Goal: Information Seeking & Learning: Understand process/instructions

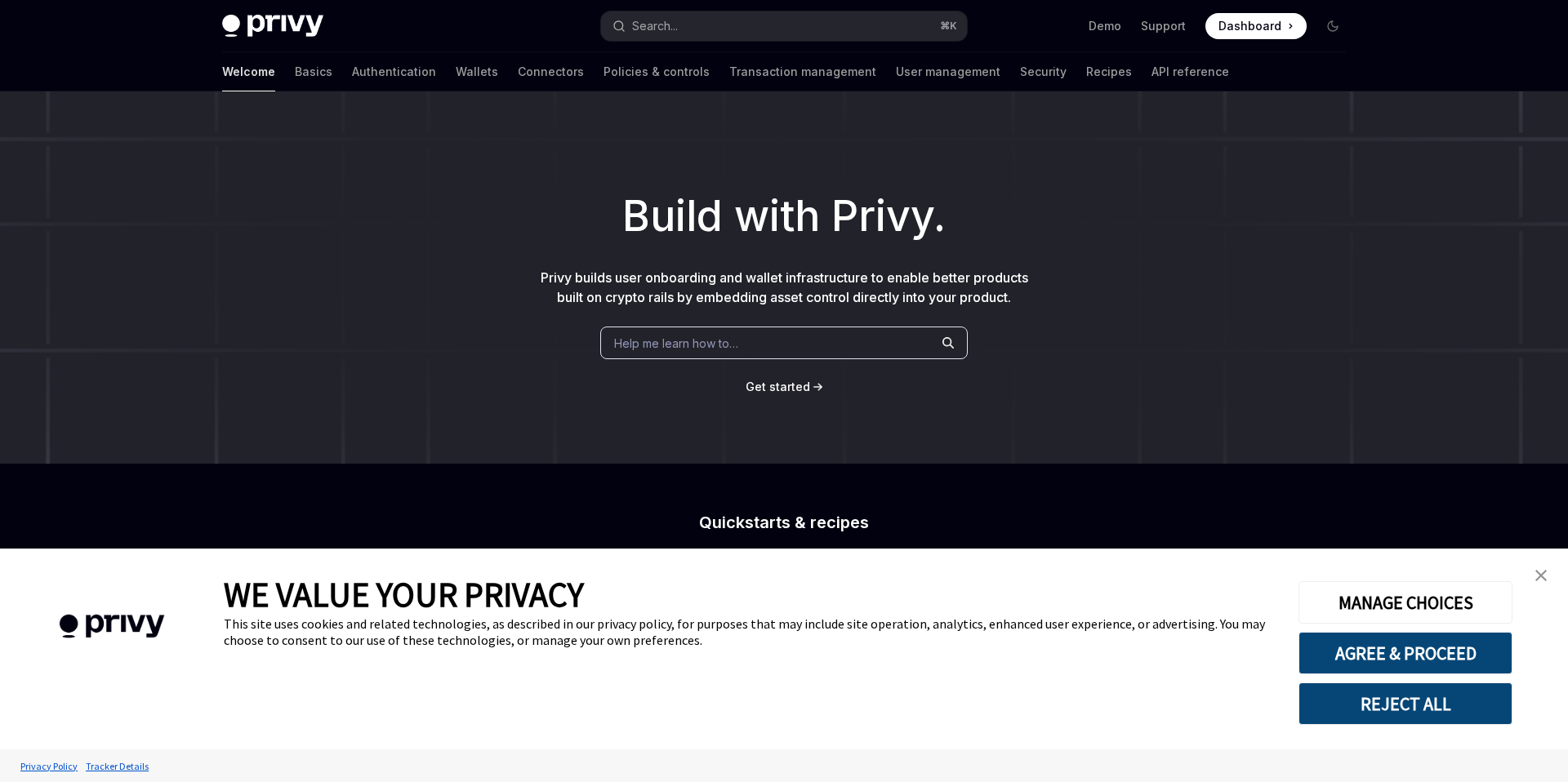
click at [1556, 580] on link "close banner" at bounding box center [1541, 575] width 33 height 33
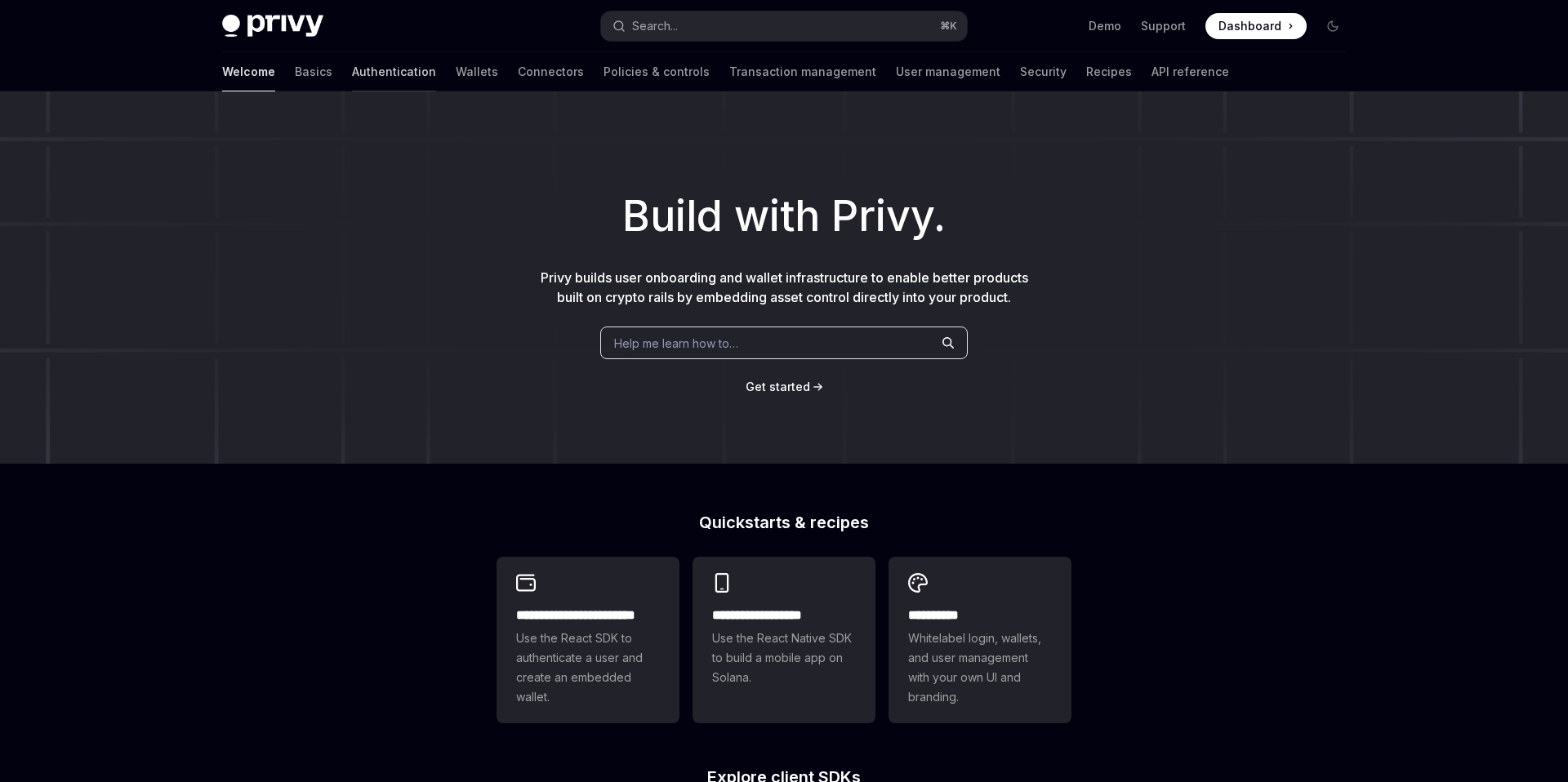
click at [352, 71] on link "Authentication" at bounding box center [394, 72] width 84 height 40
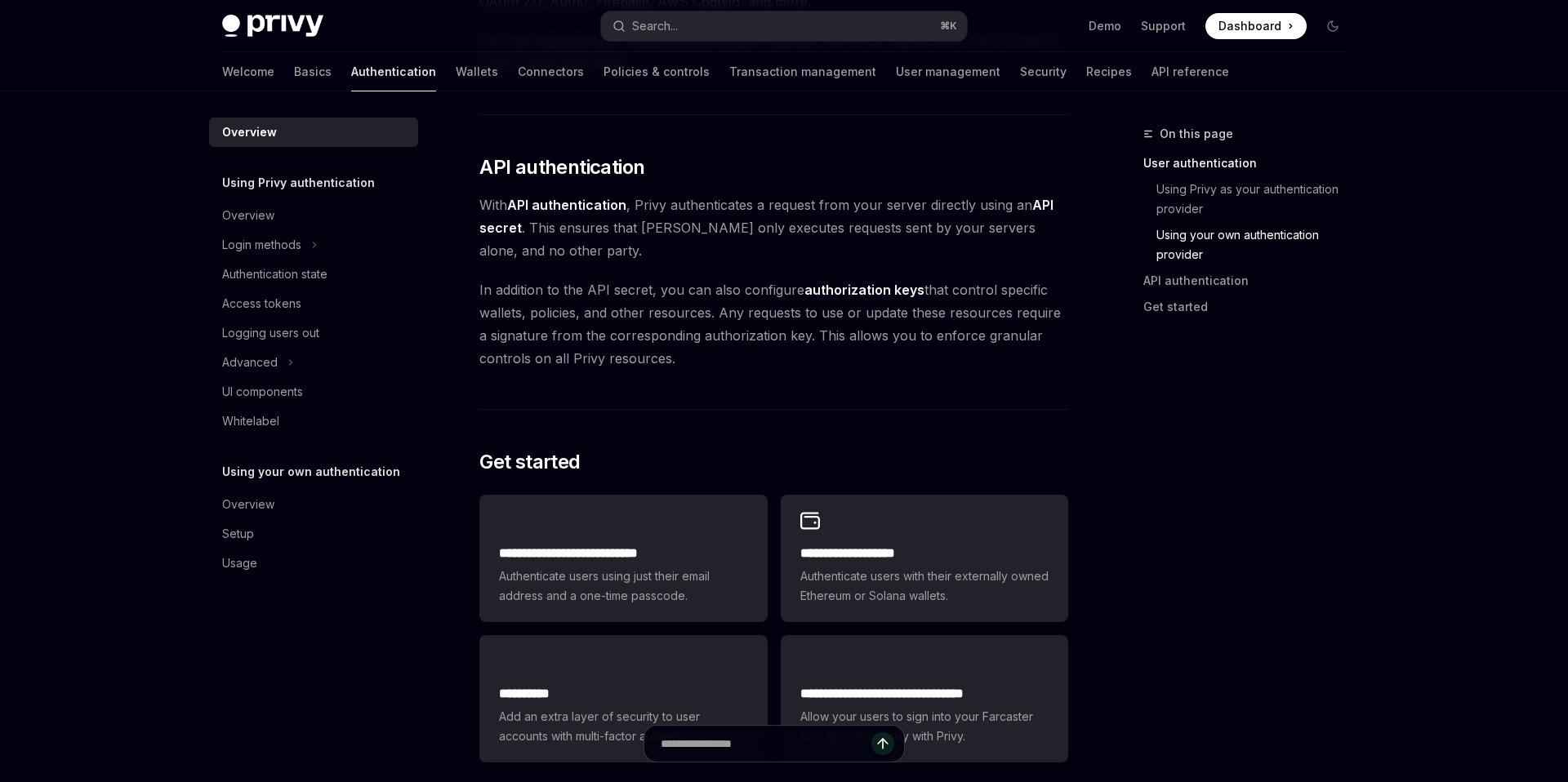
scroll to position [1288, 0]
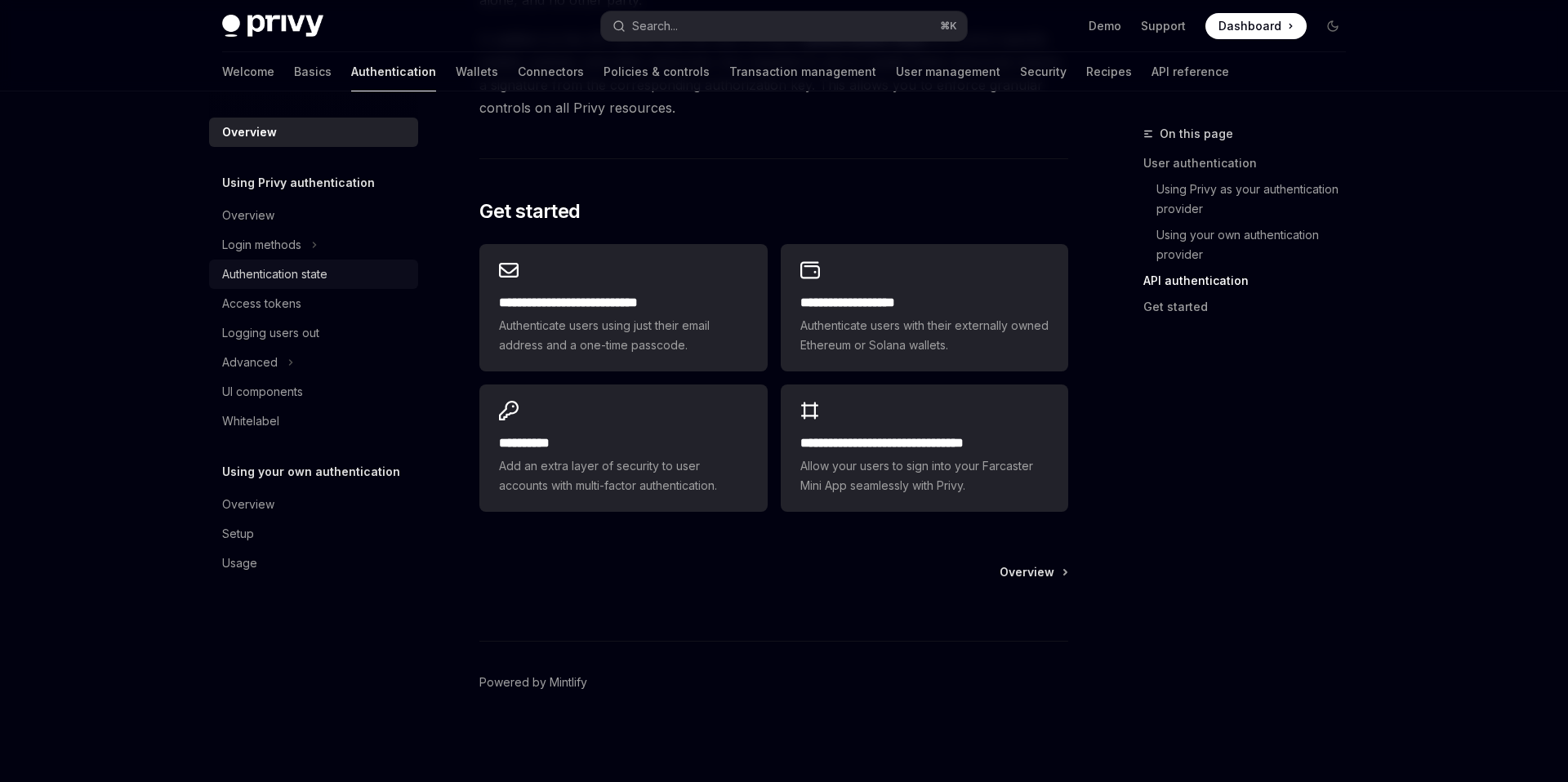
click at [317, 279] on div "Authentication state" at bounding box center [275, 274] width 105 height 19
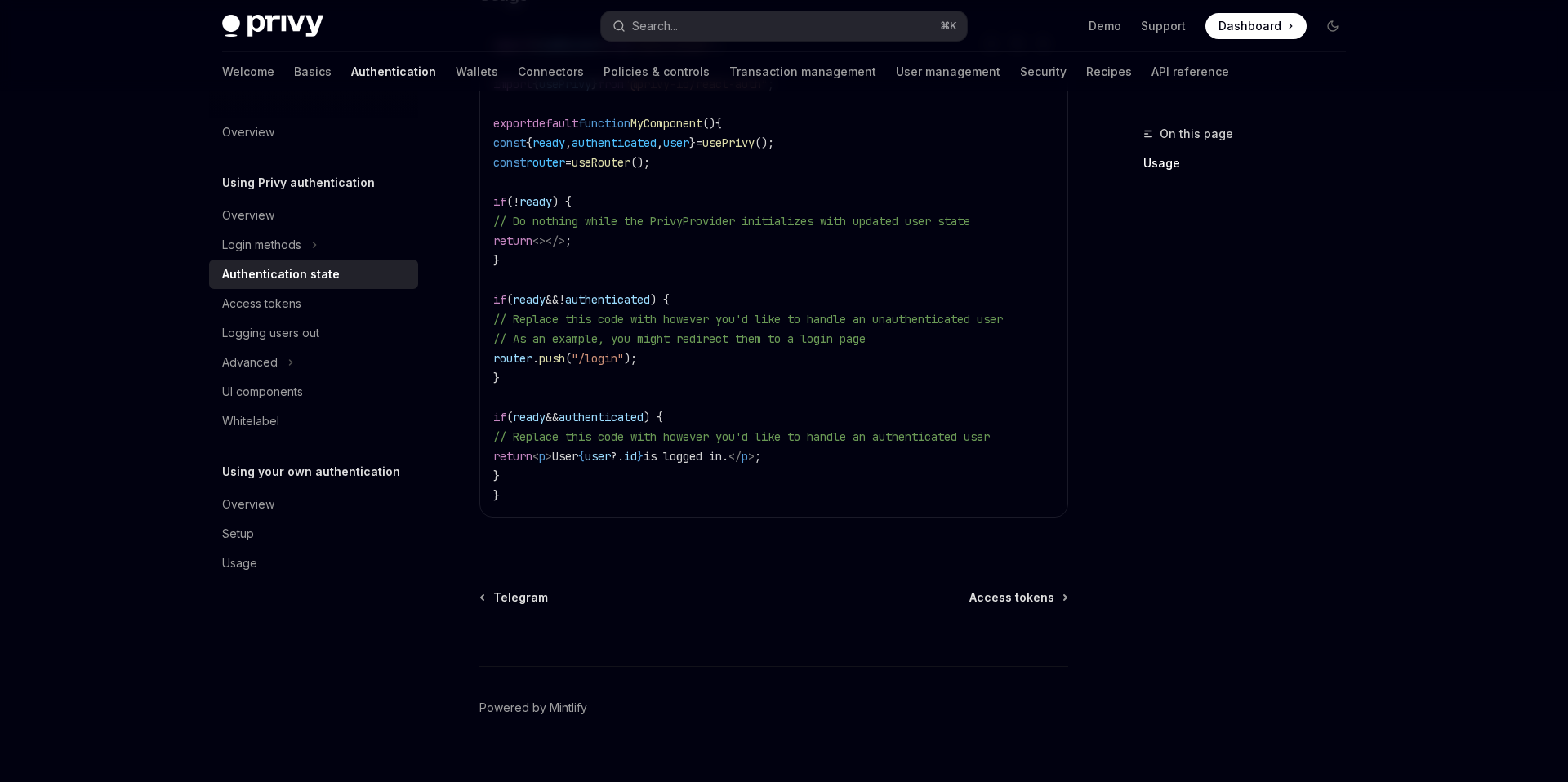
scroll to position [628, 0]
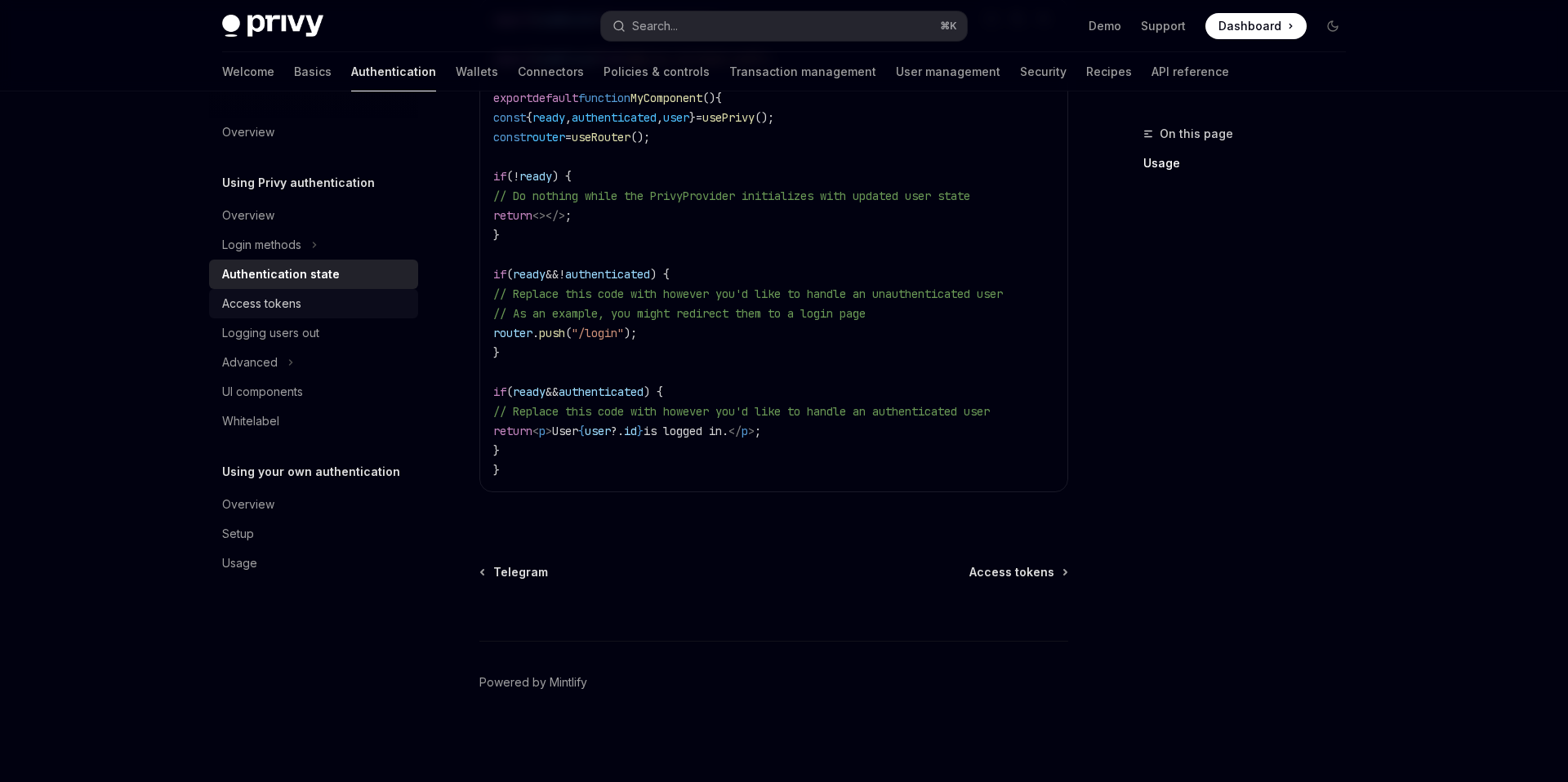
click at [307, 301] on div "Access tokens" at bounding box center [315, 303] width 186 height 19
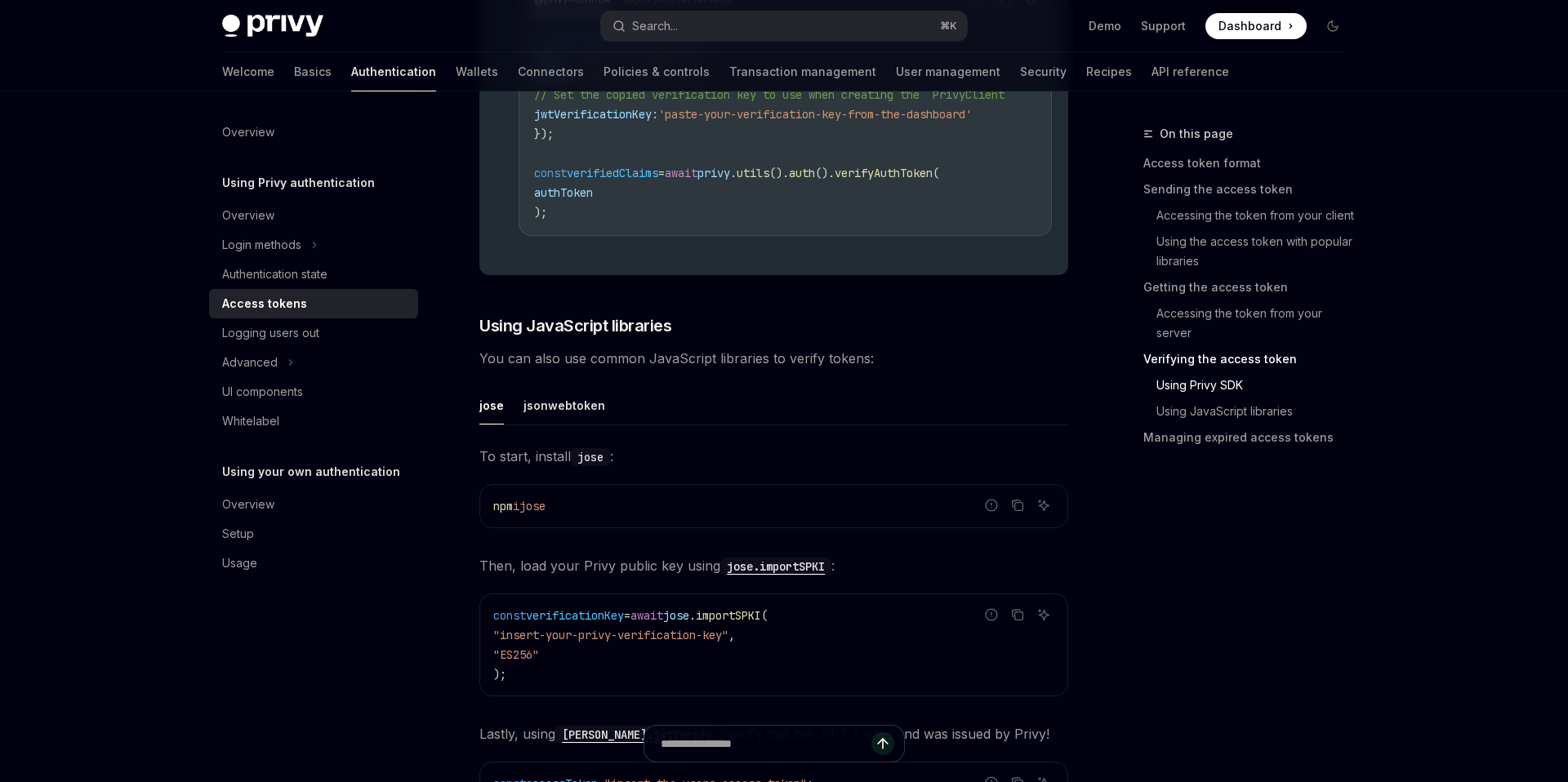
scroll to position [3472, 0]
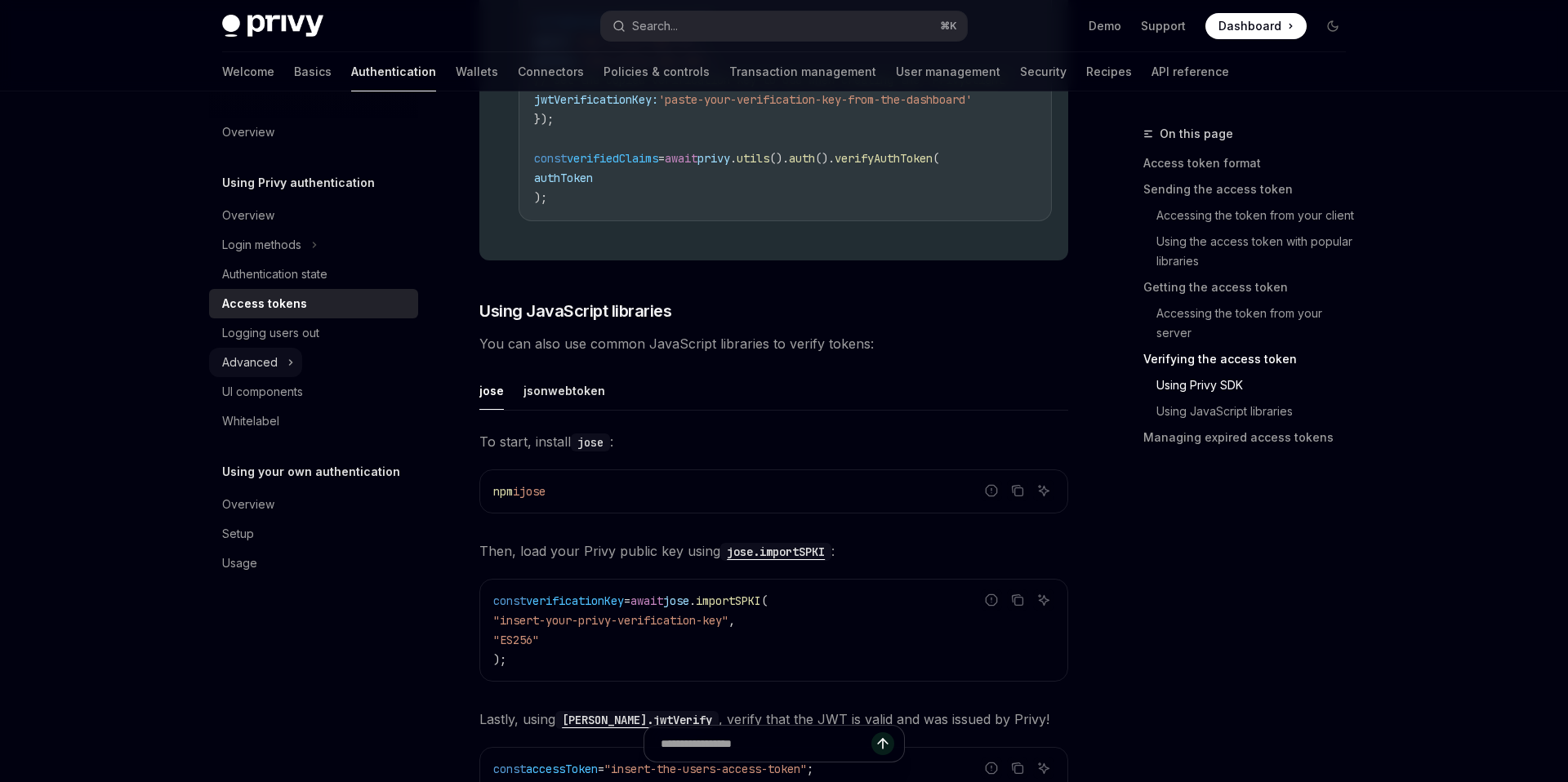
click at [287, 366] on icon at bounding box center [291, 362] width 7 height 19
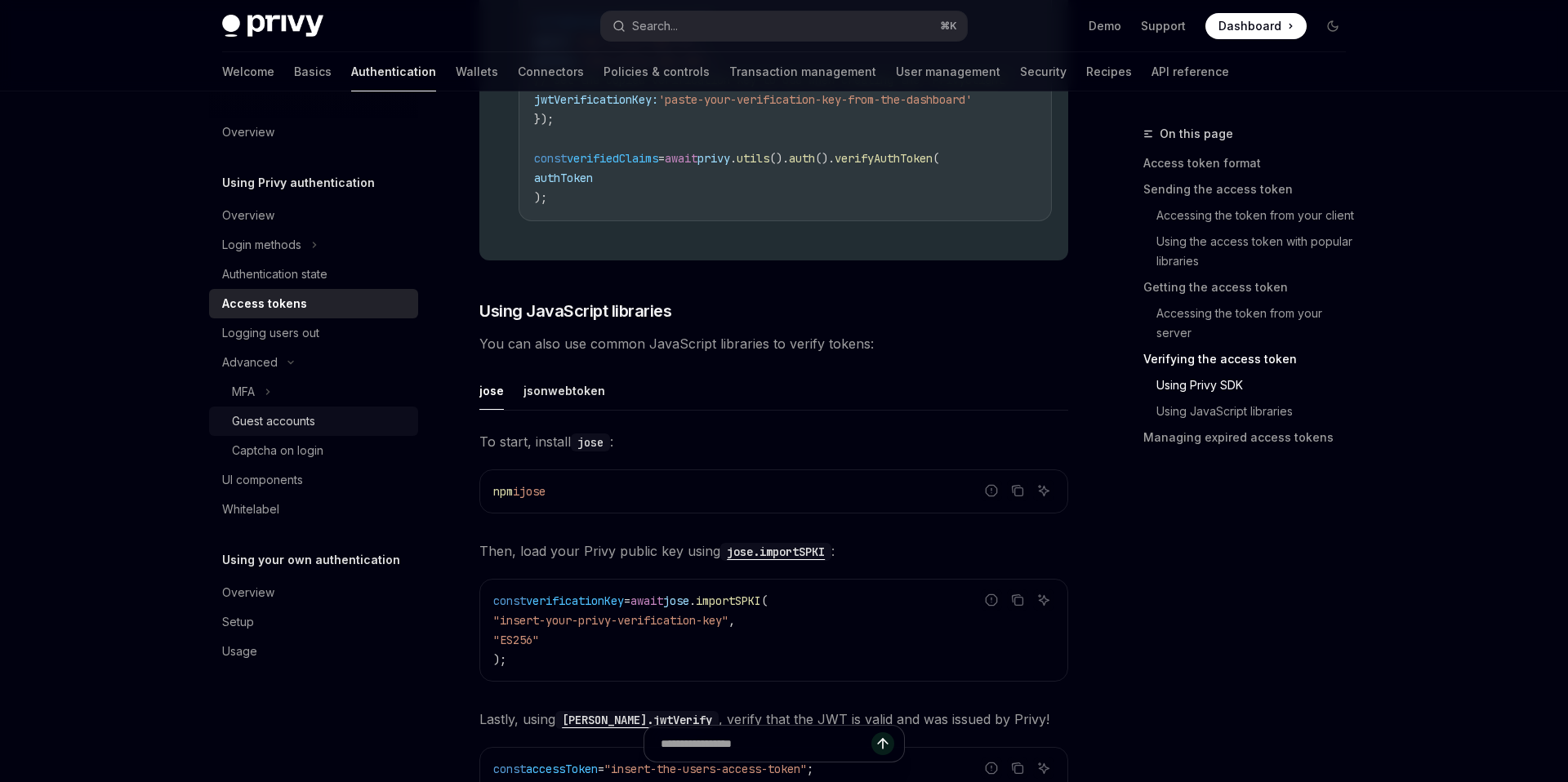
scroll to position [3473, 0]
click at [284, 419] on div "Guest accounts" at bounding box center [273, 421] width 83 height 19
type textarea "*"
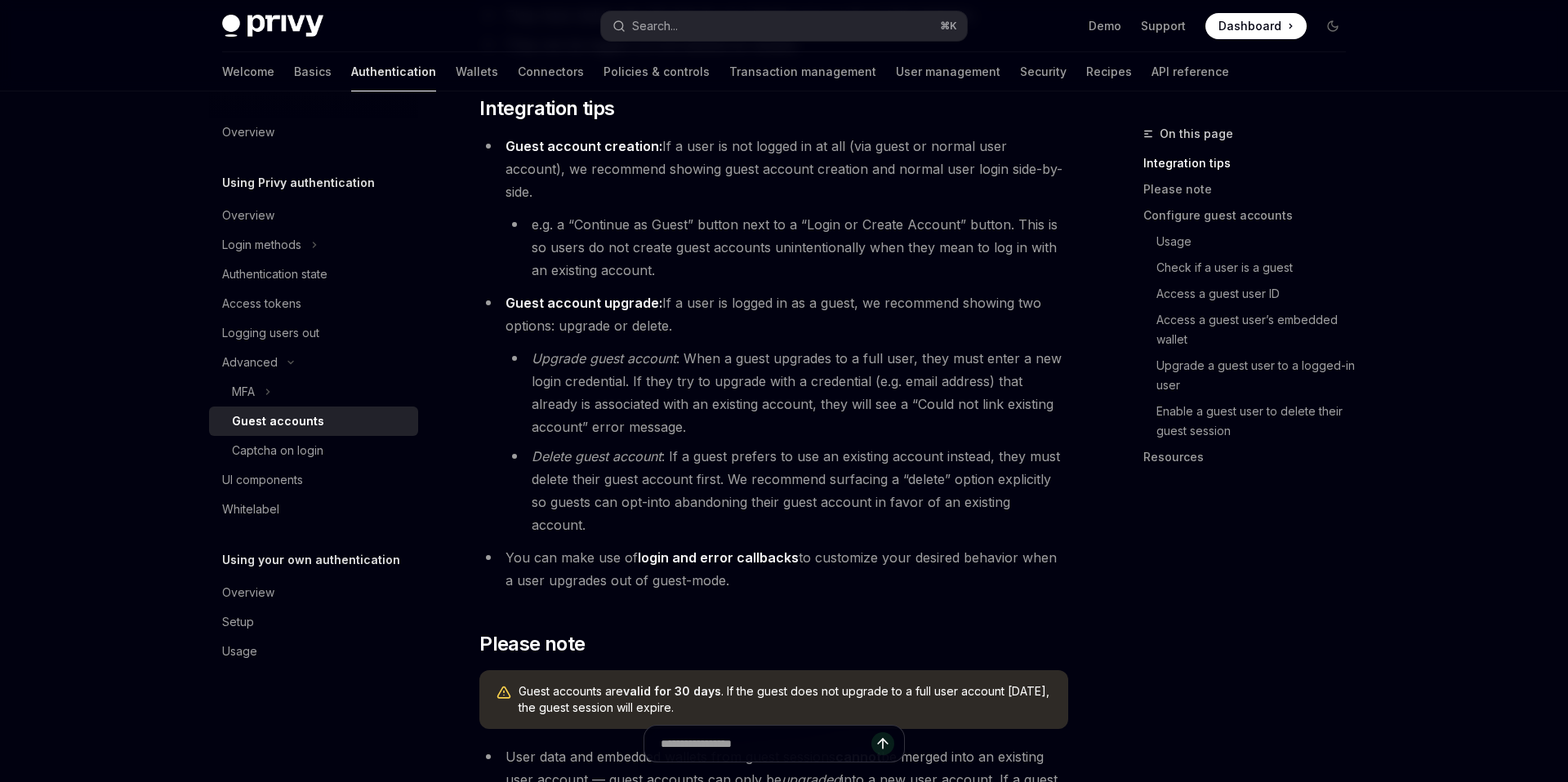
scroll to position [492, 0]
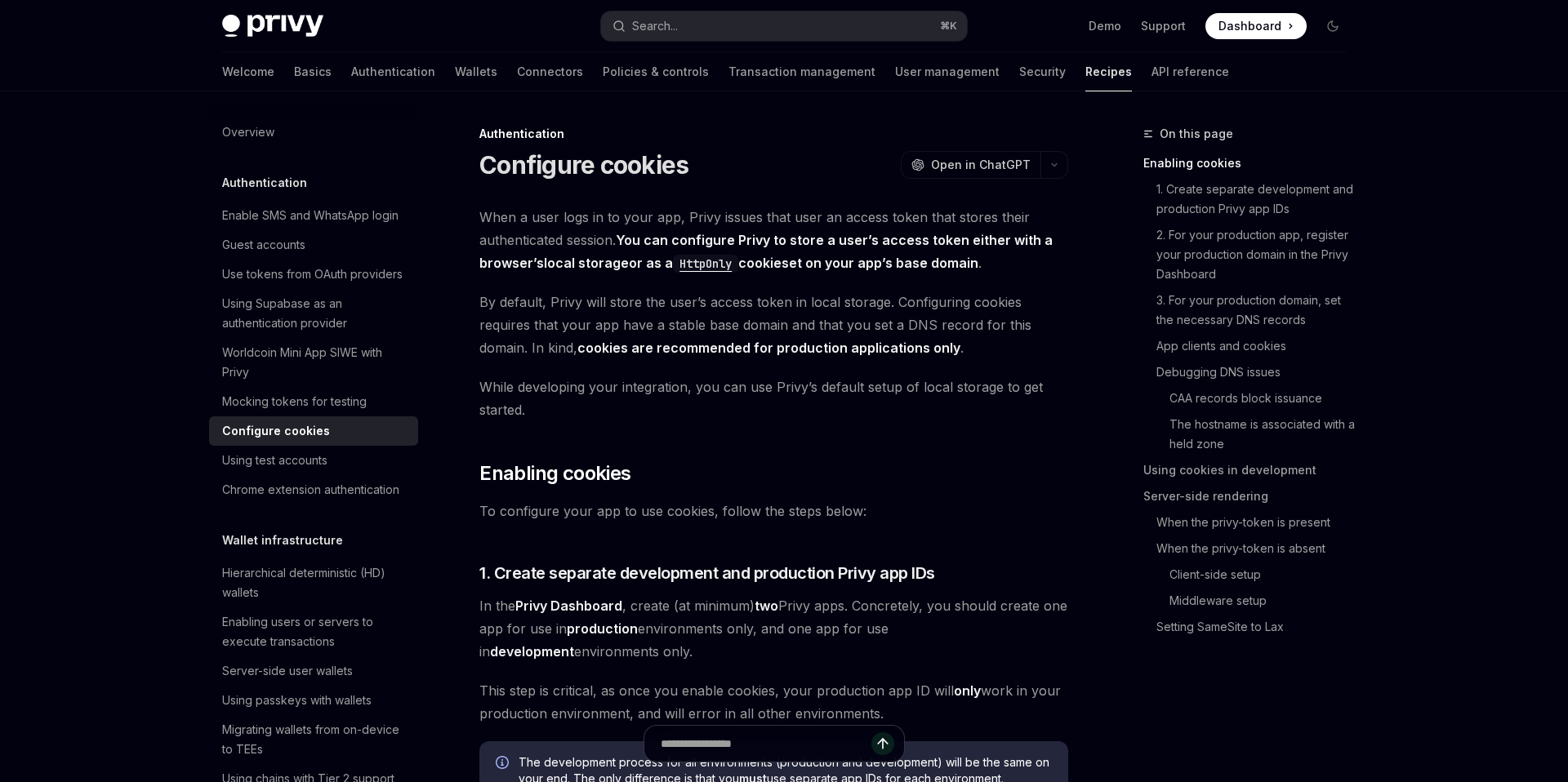
type textarea "*"
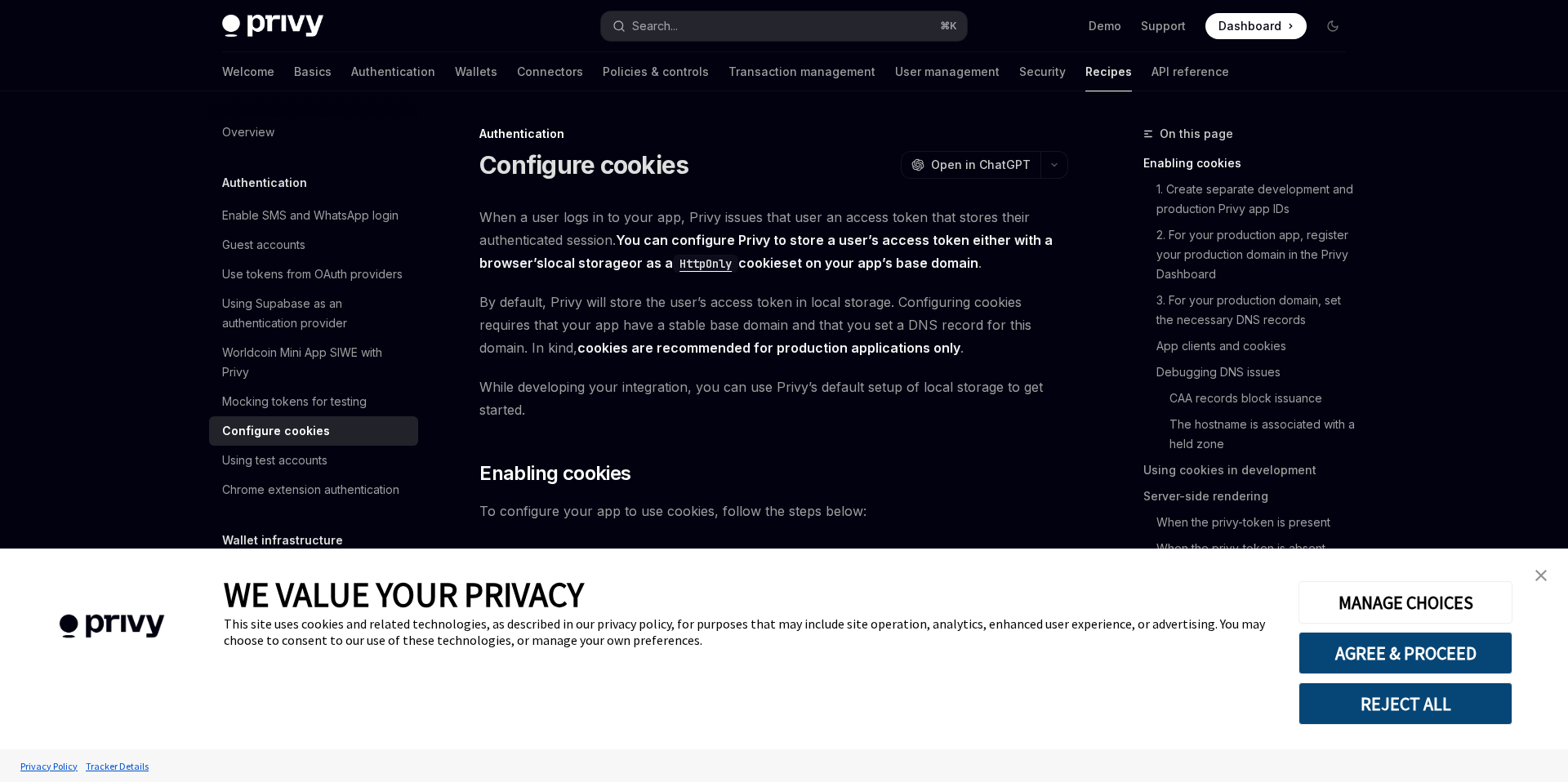
click at [1555, 567] on link "close banner" at bounding box center [1541, 575] width 33 height 33
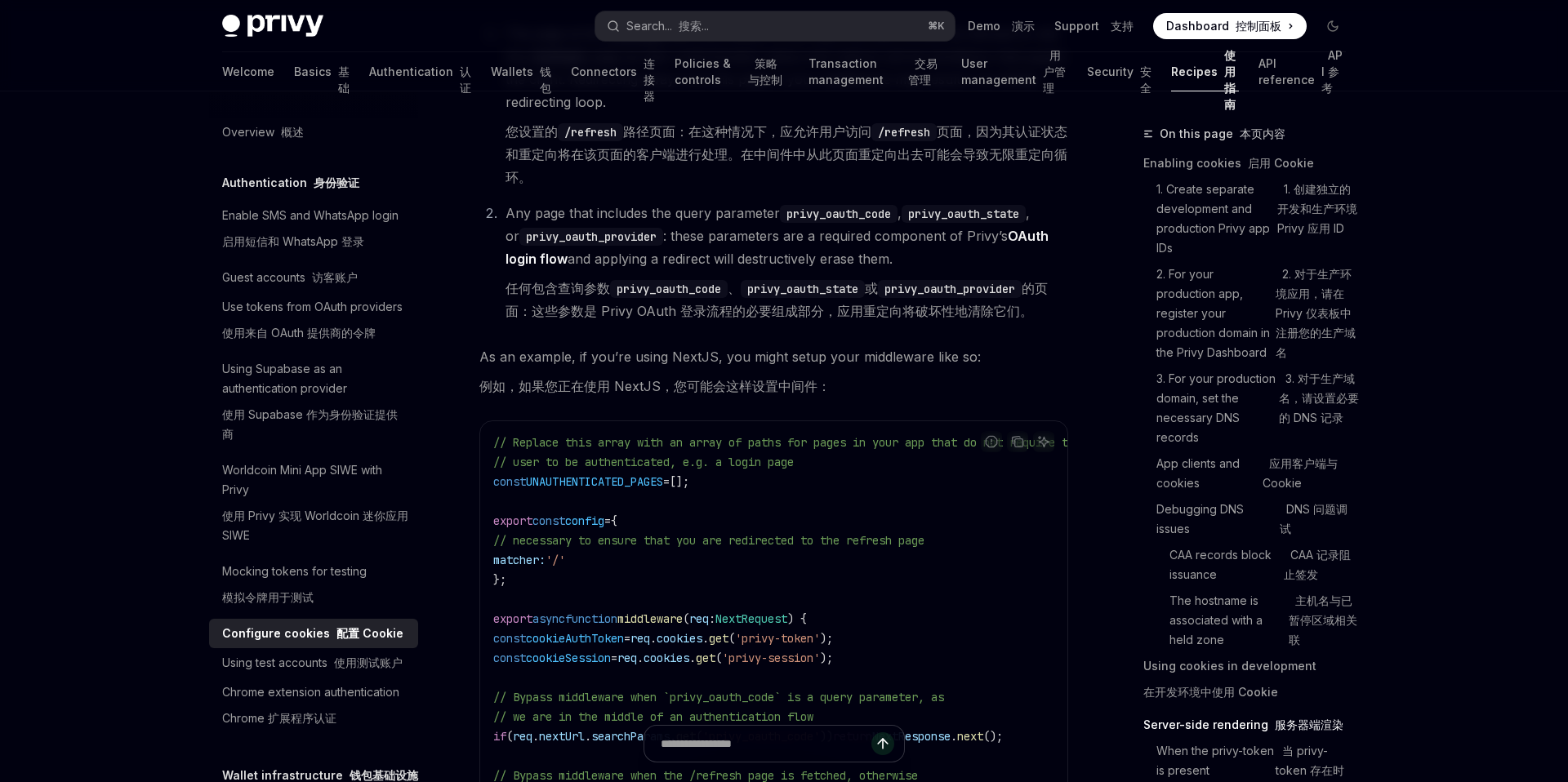
scroll to position [8193, 0]
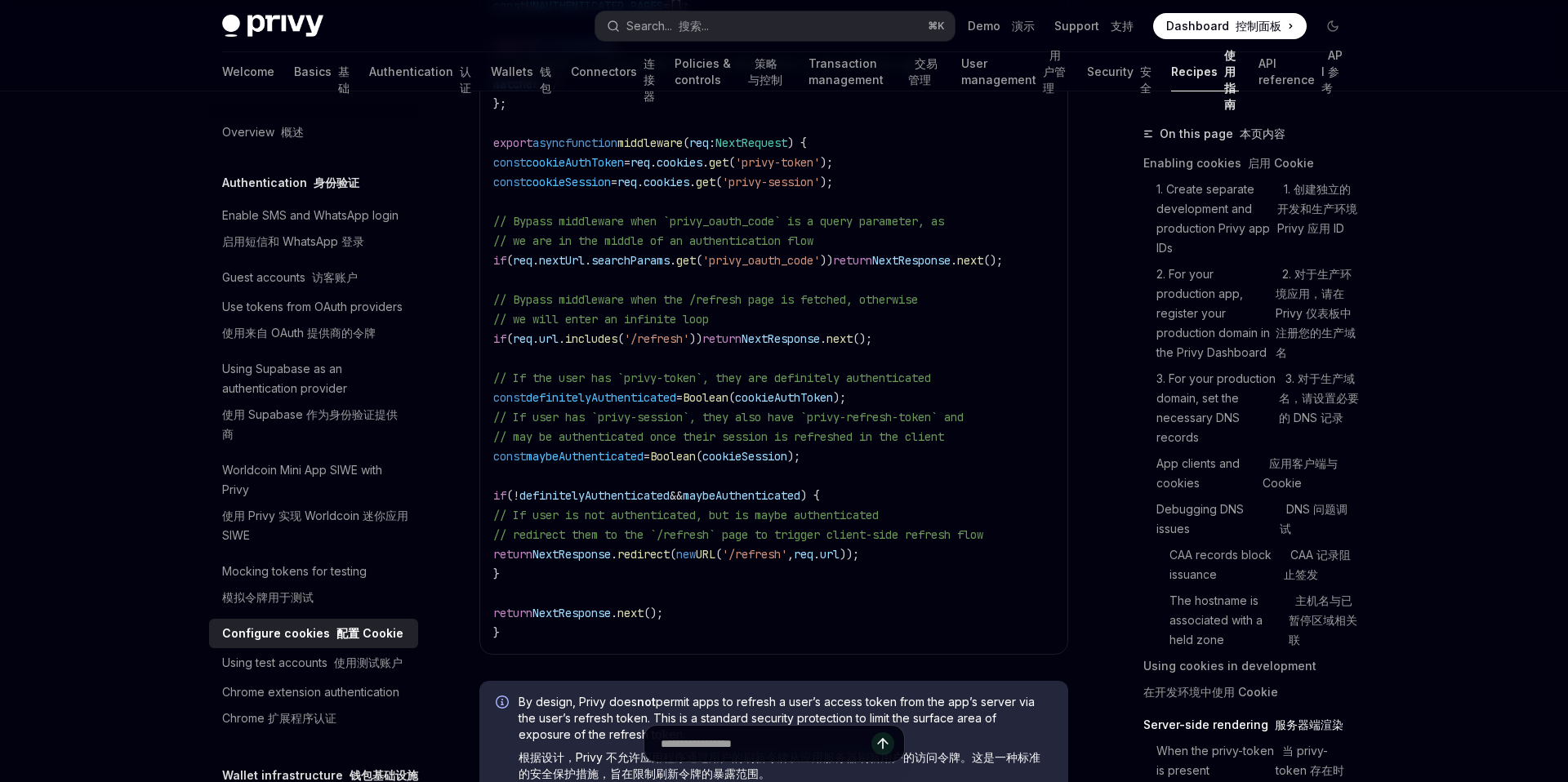
click at [606, 494] on span "definitelyAuthenticated" at bounding box center [595, 495] width 150 height 14
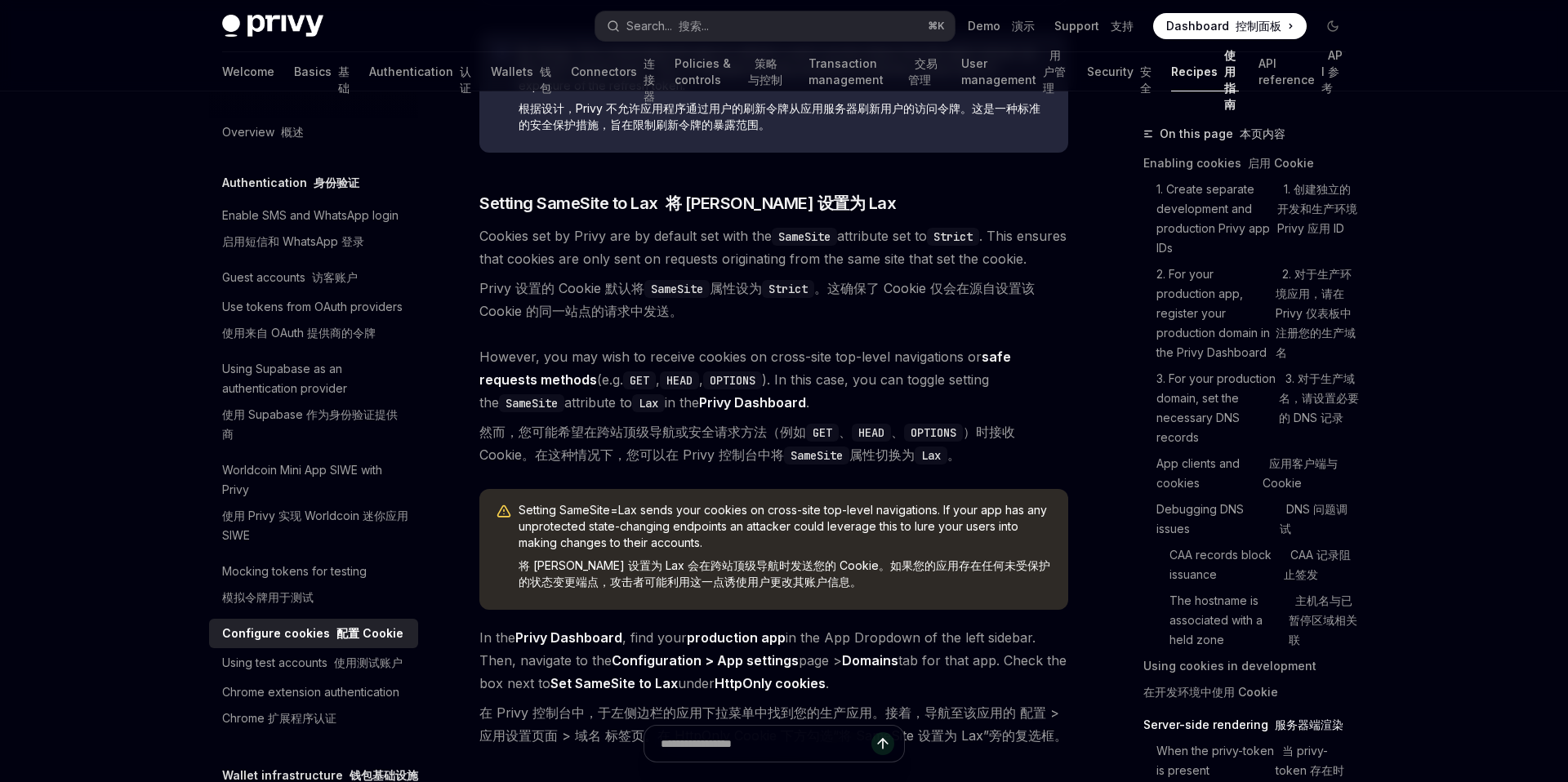
scroll to position [9136, 0]
